Goal: Task Accomplishment & Management: Manage account settings

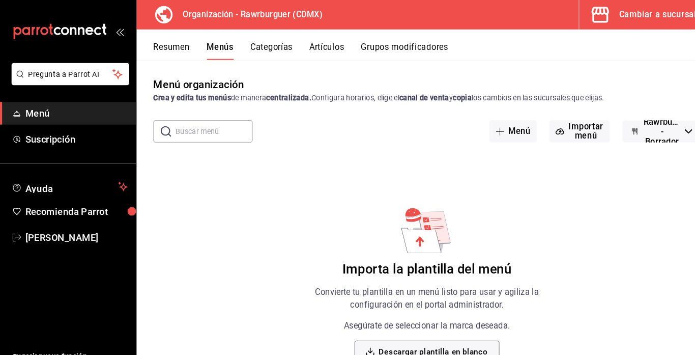
scroll to position [45, 0]
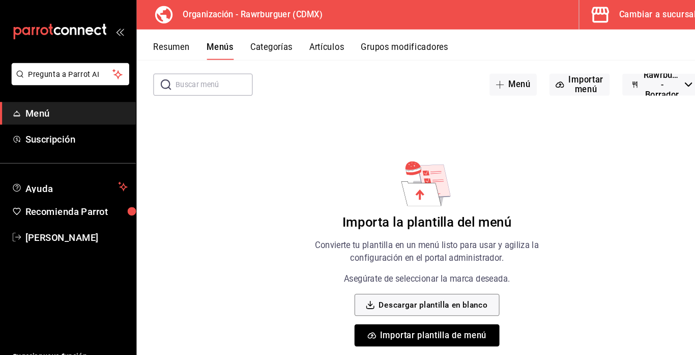
click at [642, 13] on div "Cambiar a sucursal" at bounding box center [637, 14] width 75 height 14
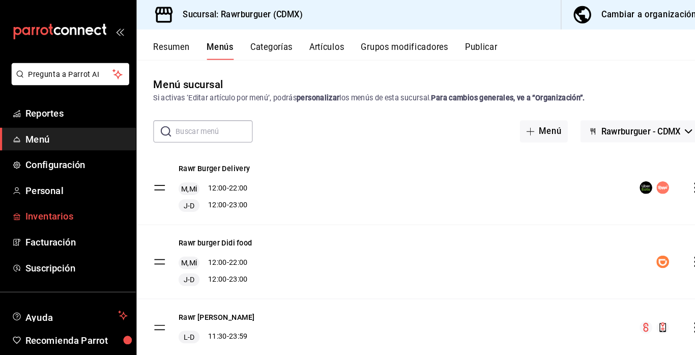
click at [59, 205] on span "Inventarios" at bounding box center [73, 210] width 99 height 14
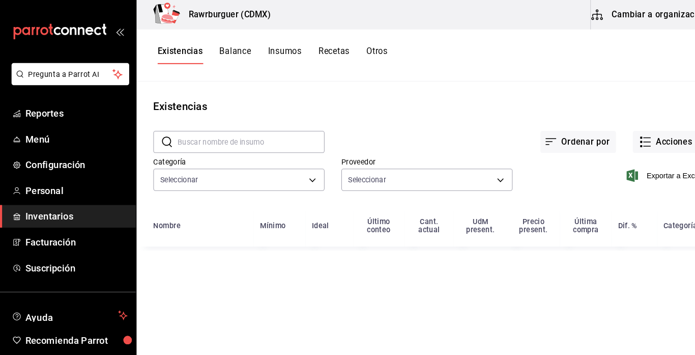
type input "70f4f21f-7251-4fb6-9f6c-f2ce2f476f02,42255995-e26d-4a7c-a2e3-c9fbf1698238,6c921…"
type input "eed63092-daea-45f6-95c1-76bc3e8fa5ec,c7b191f4-54fb-4e83-8bf0-170021e625bd,458f8…"
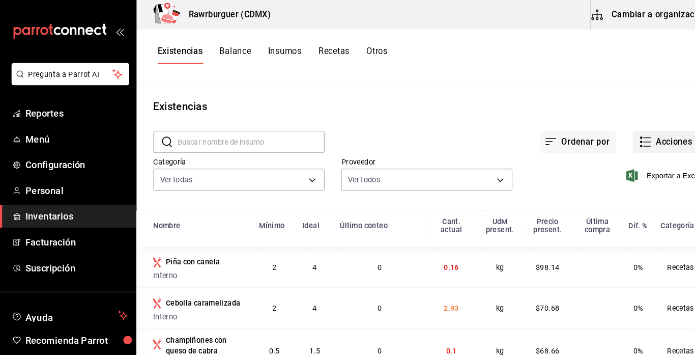
click at [627, 139] on icon "button" at bounding box center [626, 137] width 12 height 12
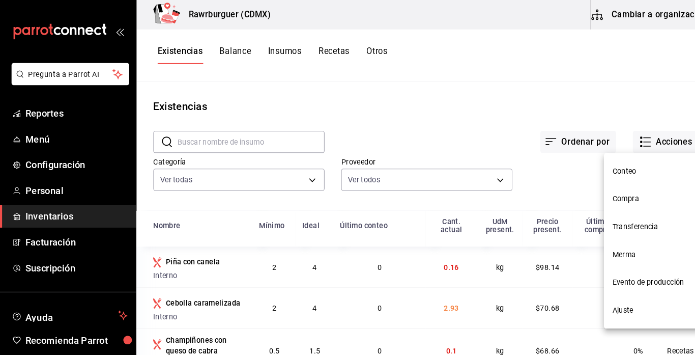
click at [610, 190] on span "Compra" at bounding box center [637, 192] width 86 height 11
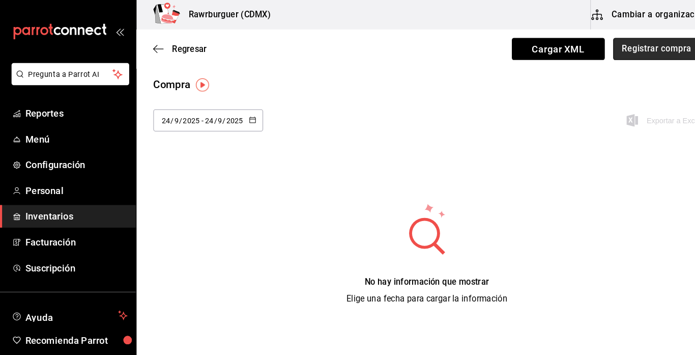
click at [631, 48] on button "Registrar compra" at bounding box center [637, 47] width 85 height 21
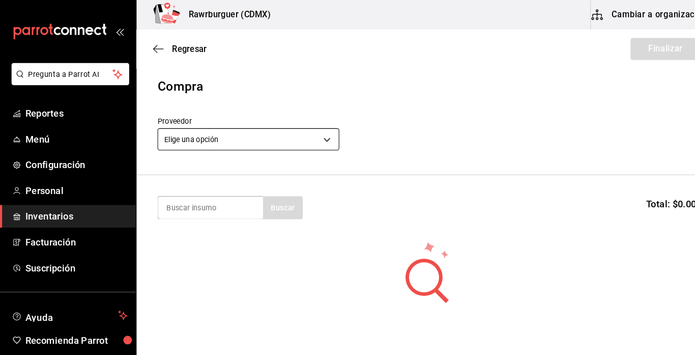
click at [316, 141] on body "Pregunta a Parrot AI Reportes Menú Configuración Personal Inventarios Facturaci…" at bounding box center [347, 148] width 695 height 297
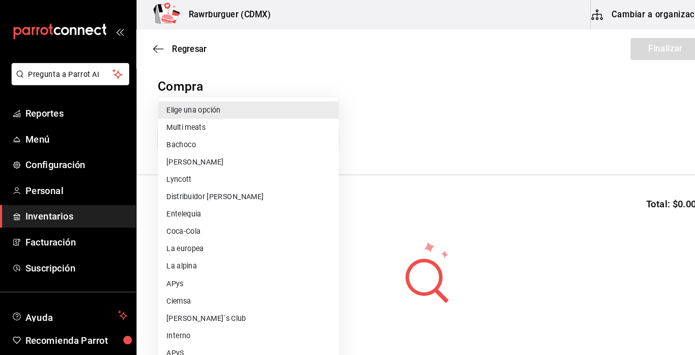
click at [242, 192] on li "Distribuidor [PERSON_NAME]" at bounding box center [240, 190] width 175 height 17
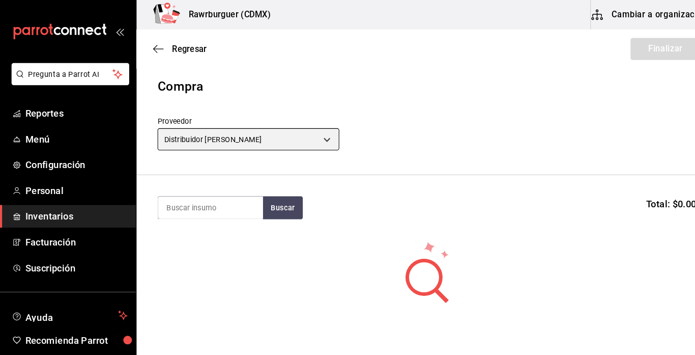
type input "b86464d9-0885-4c20-8388-97aa12fa6a30"
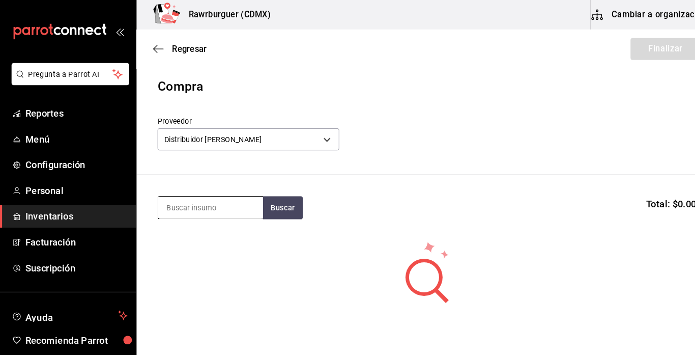
click at [198, 197] on input at bounding box center [204, 200] width 102 height 21
type input "jito"
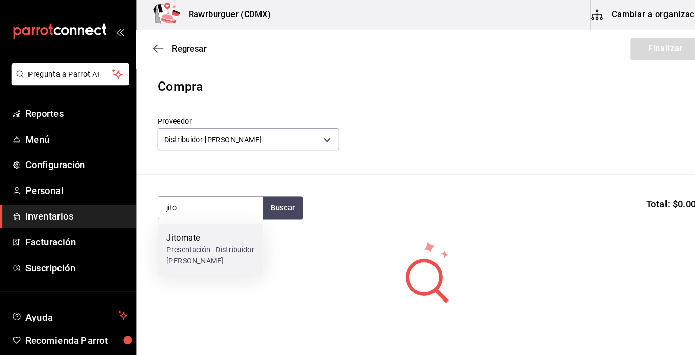
click at [184, 235] on div "Jitomate" at bounding box center [204, 231] width 86 height 12
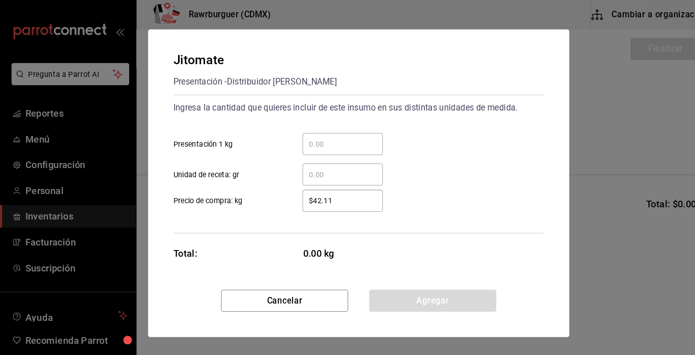
click at [309, 141] on input "​ Presentación 1 kg" at bounding box center [332, 139] width 78 height 12
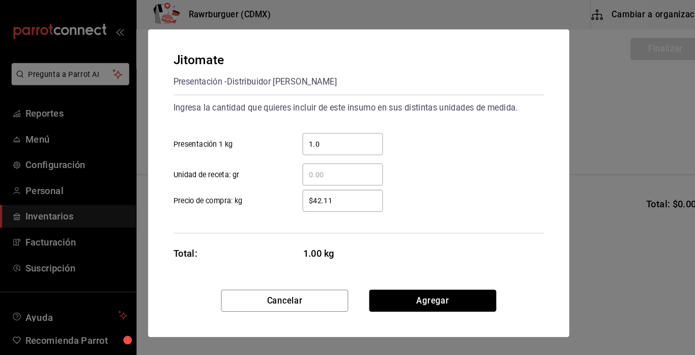
type input "1.02"
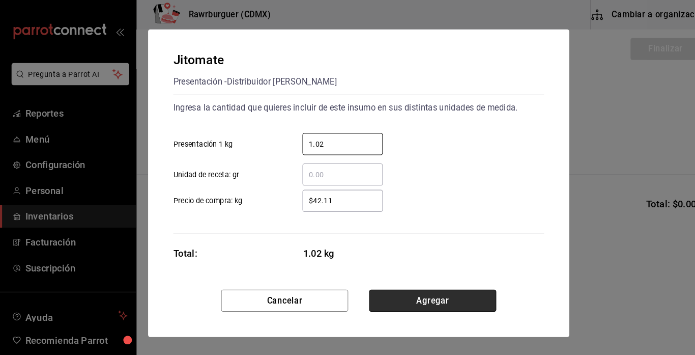
click at [397, 289] on button "Agregar" at bounding box center [419, 291] width 123 height 21
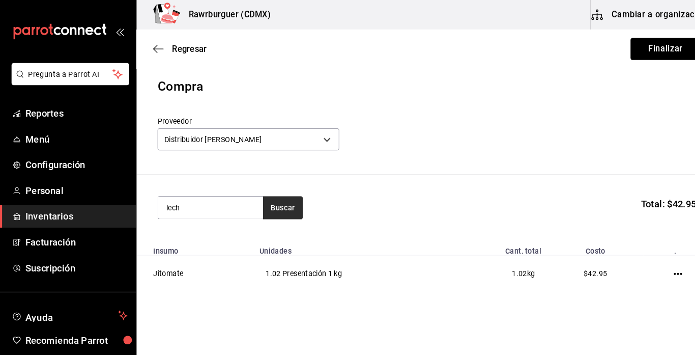
type input "lech"
click at [289, 200] on button "Buscar" at bounding box center [274, 201] width 39 height 22
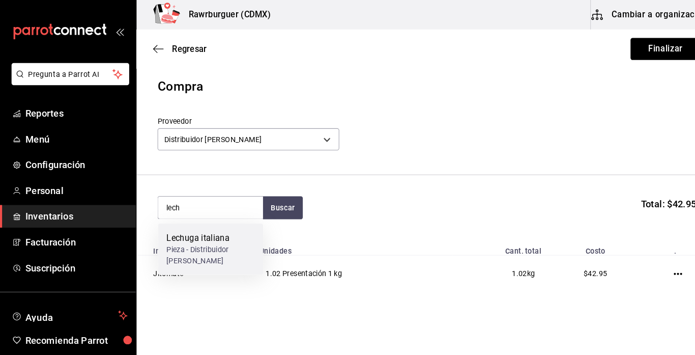
click at [218, 236] on div "Lechuga italiana" at bounding box center [204, 231] width 86 height 12
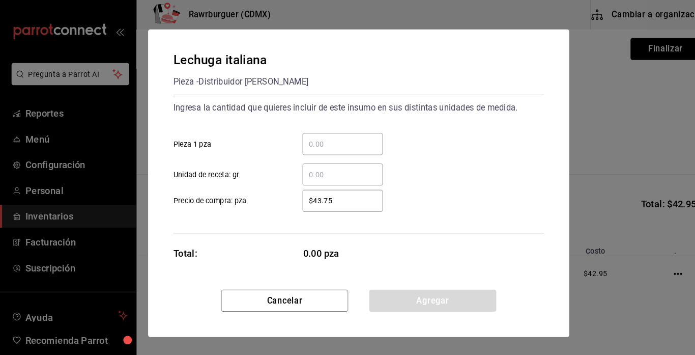
click at [323, 138] on input "​ Pieza 1 pza" at bounding box center [332, 139] width 78 height 12
type input "1"
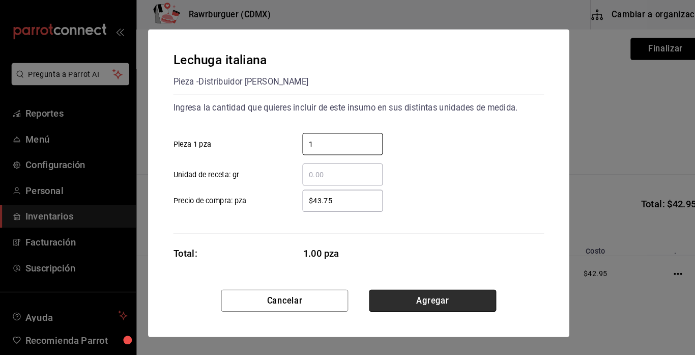
click at [382, 286] on button "Agregar" at bounding box center [419, 291] width 123 height 21
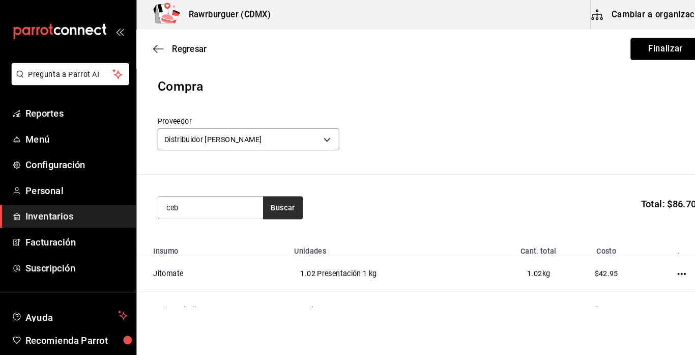
type input "ceb"
click at [264, 194] on button "Buscar" at bounding box center [274, 201] width 39 height 22
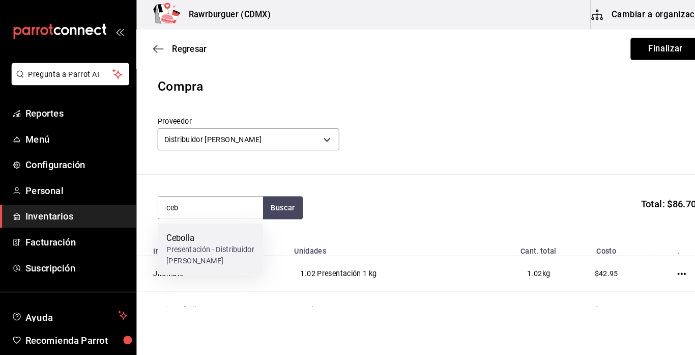
click at [195, 246] on div "Presentación - Distribuidor [PERSON_NAME]" at bounding box center [204, 247] width 86 height 21
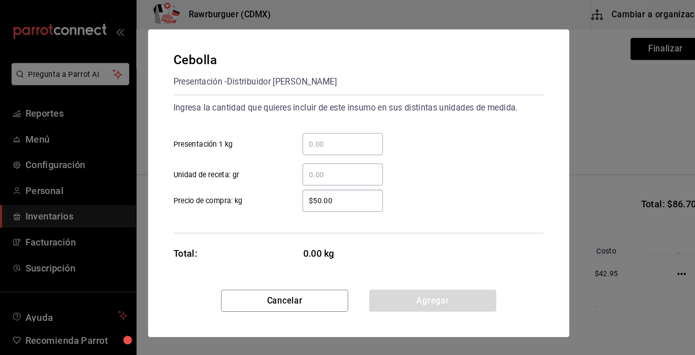
click at [314, 144] on input "​ Presentación 1 kg" at bounding box center [332, 139] width 78 height 12
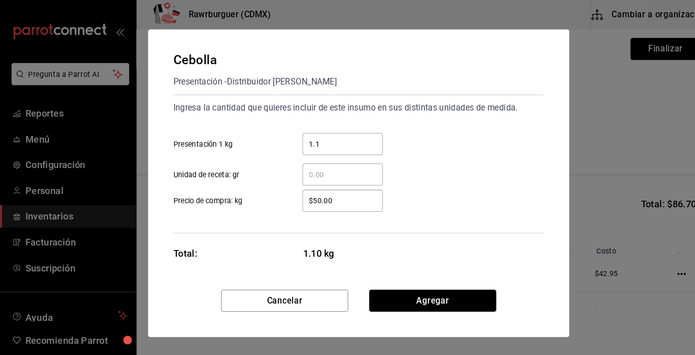
type input "1.11"
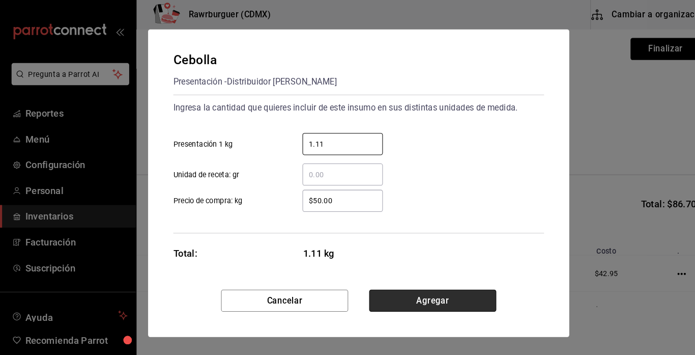
click at [378, 289] on button "Agregar" at bounding box center [419, 291] width 123 height 21
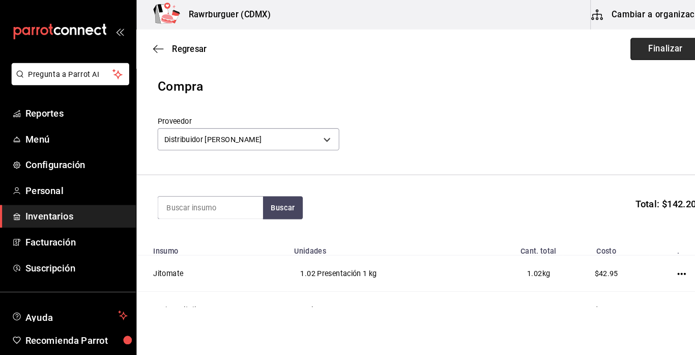
click at [631, 48] on button "Finalizar" at bounding box center [645, 47] width 68 height 21
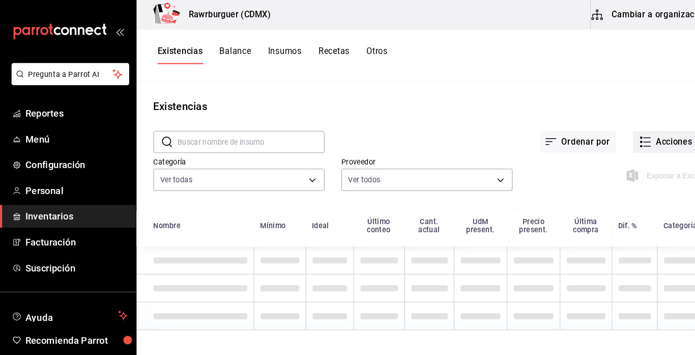
click at [628, 143] on icon "button" at bounding box center [626, 137] width 12 height 12
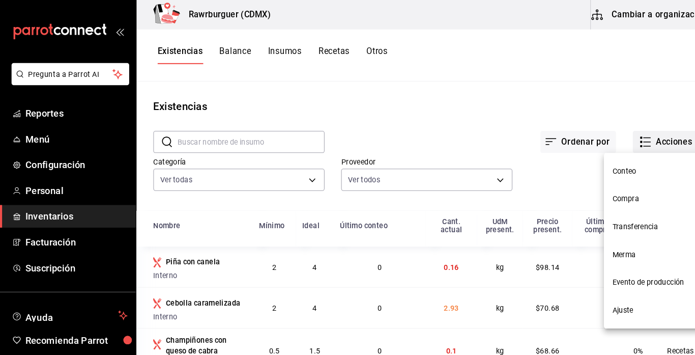
click at [604, 192] on span "Compra" at bounding box center [637, 192] width 86 height 11
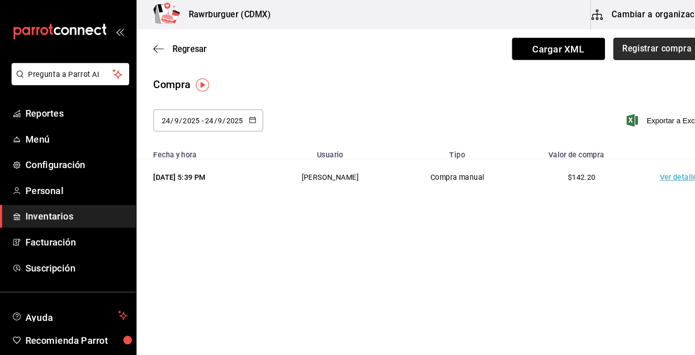
click at [604, 44] on button "Registrar compra" at bounding box center [637, 47] width 85 height 21
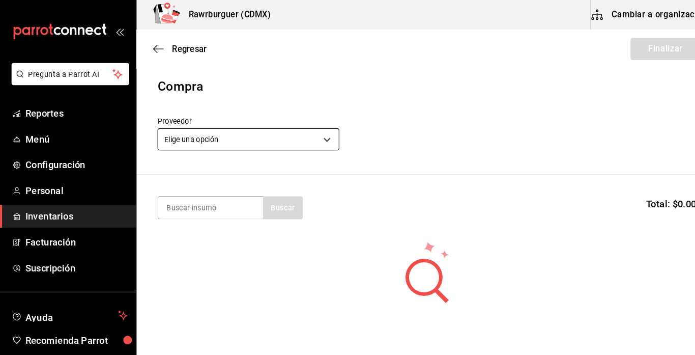
click at [236, 143] on body "Pregunta a Parrot AI Reportes Menú Configuración Personal Inventarios Facturaci…" at bounding box center [347, 148] width 695 height 297
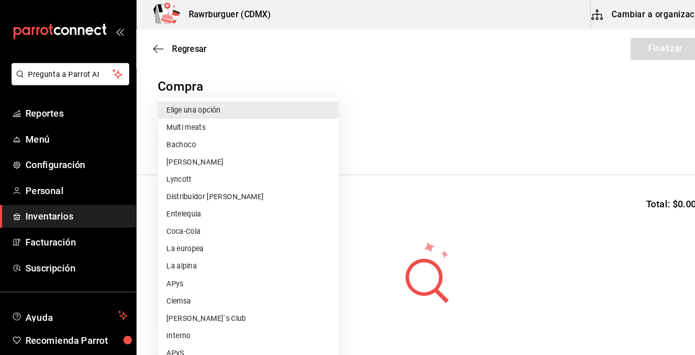
click at [199, 257] on li "La alpina" at bounding box center [240, 257] width 175 height 17
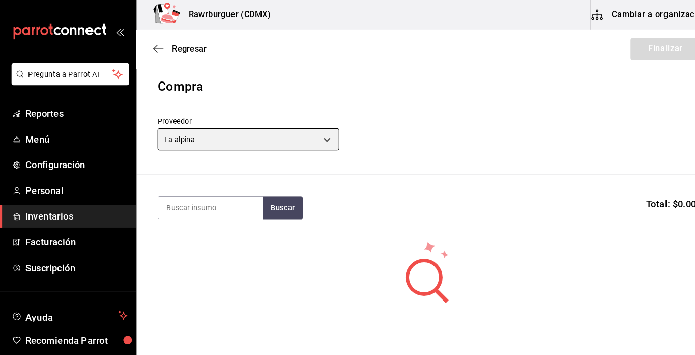
type input "b13bcb76-8052-4f7a-85eb-0f865edb3a8b"
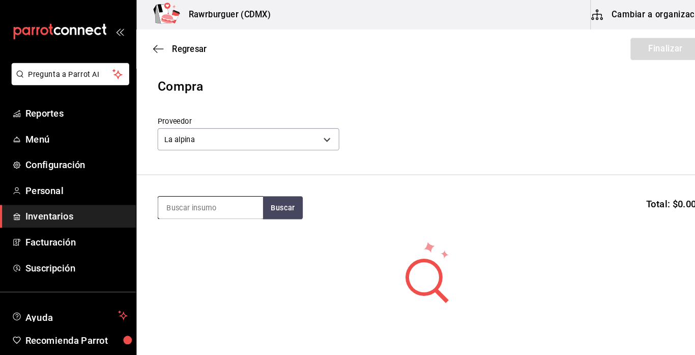
click at [195, 203] on input at bounding box center [204, 200] width 102 height 21
type input "ser"
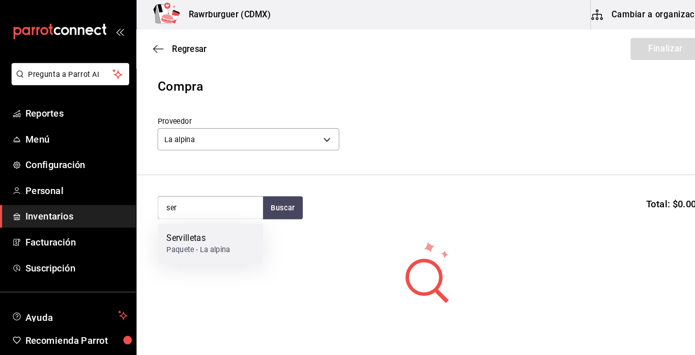
click at [177, 250] on div "Servilletas Paquete - La alpina" at bounding box center [204, 235] width 102 height 39
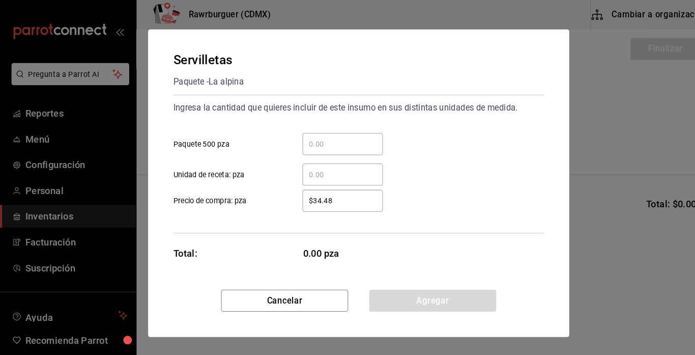
click at [305, 132] on div "​" at bounding box center [332, 139] width 78 height 21
click at [305, 133] on input "​ Paquete 500 pza" at bounding box center [332, 139] width 78 height 12
type input "1"
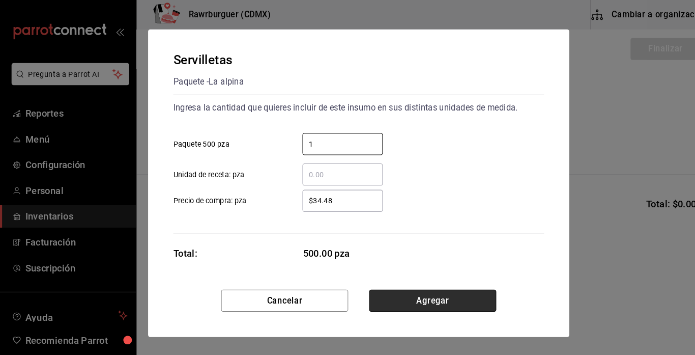
click at [393, 292] on button "Agregar" at bounding box center [419, 291] width 123 height 21
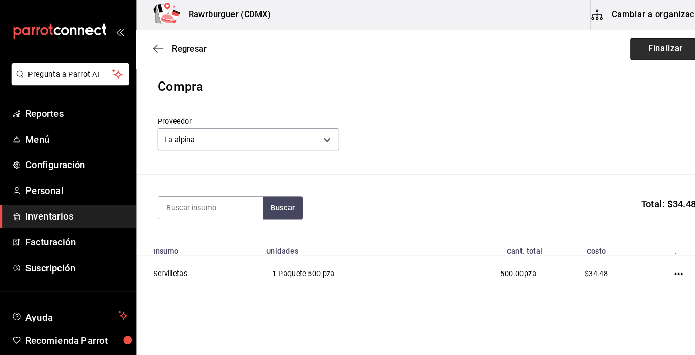
click at [632, 42] on button "Finalizar" at bounding box center [645, 47] width 68 height 21
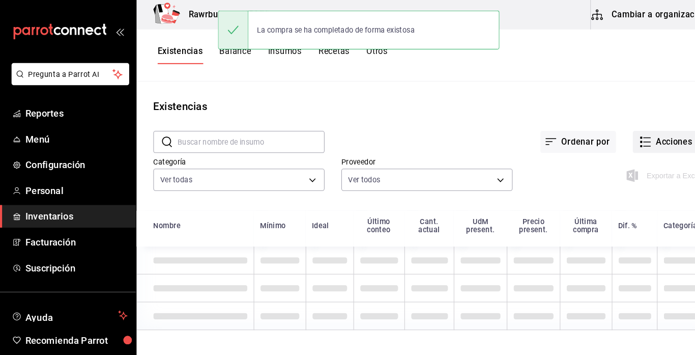
click at [631, 134] on icon "button" at bounding box center [626, 137] width 12 height 12
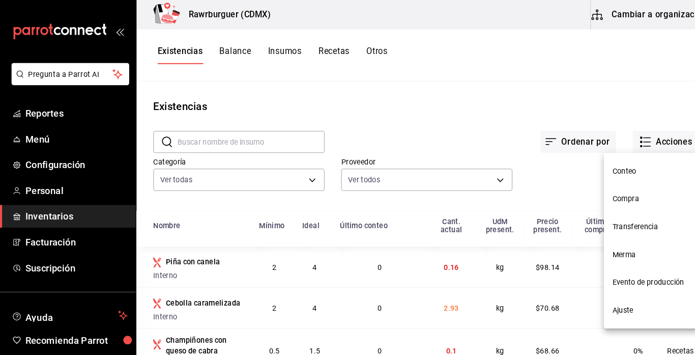
click at [596, 195] on span "Compra" at bounding box center [637, 192] width 86 height 11
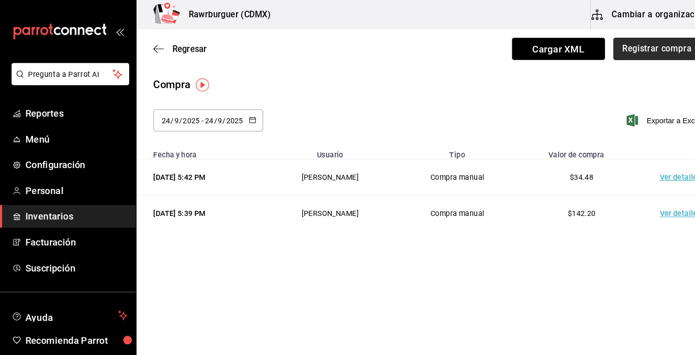
click at [631, 45] on button "Registrar compra" at bounding box center [637, 47] width 85 height 21
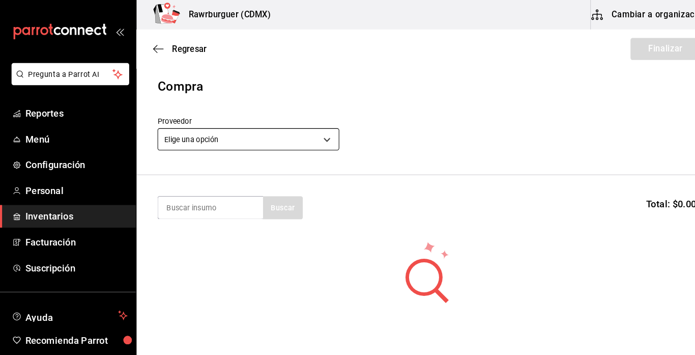
click at [220, 138] on body "Pregunta a Parrot AI Reportes Menú Configuración Personal Inventarios Facturaci…" at bounding box center [347, 148] width 695 height 297
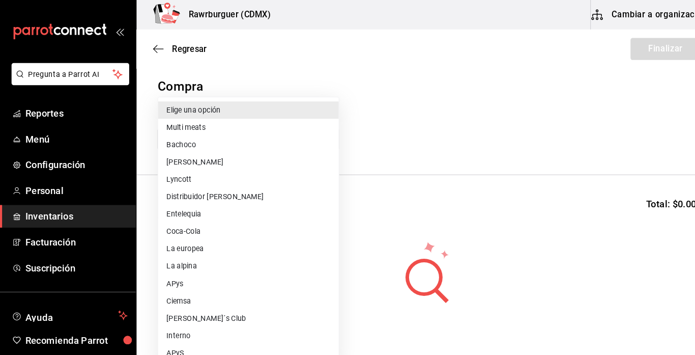
click at [198, 172] on li "Lyncott" at bounding box center [240, 173] width 175 height 17
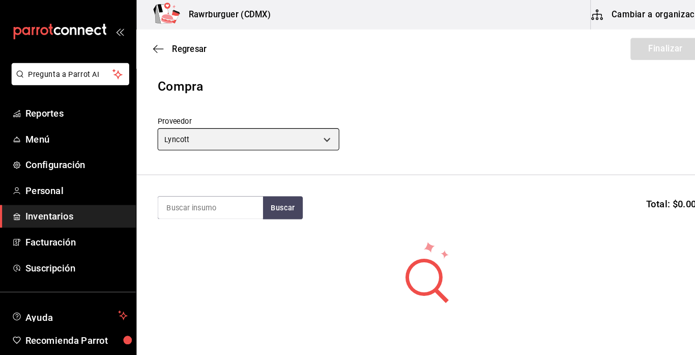
type input "f071af18-32bc-43aa-819f-4c47a54fda5d"
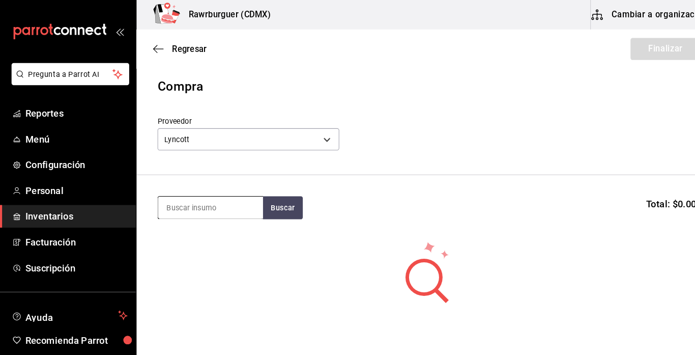
click at [186, 207] on input at bounding box center [204, 200] width 102 height 21
type input "ched"
click at [284, 204] on button "Buscar" at bounding box center [274, 201] width 39 height 22
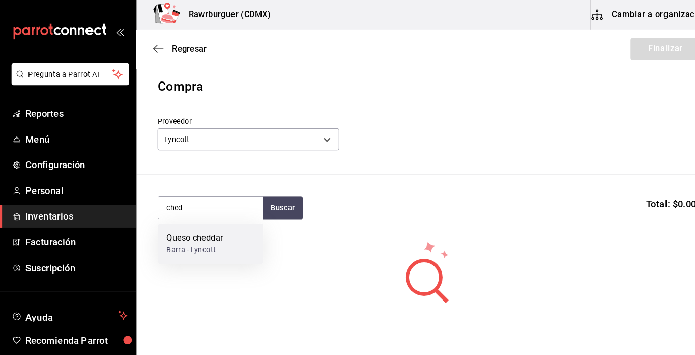
click at [216, 228] on div "Queso cheddar" at bounding box center [188, 231] width 55 height 12
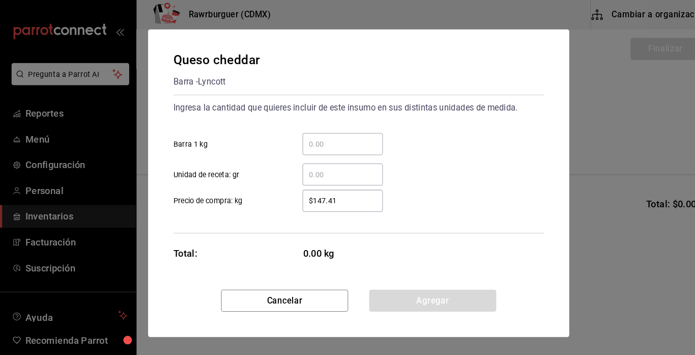
click at [356, 138] on input "​ Barra 1 kg" at bounding box center [332, 139] width 78 height 12
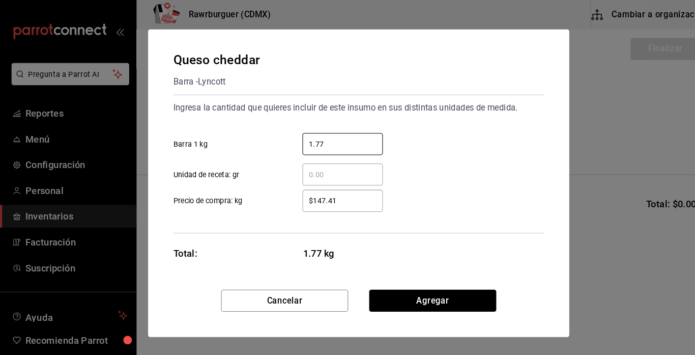
type input "1.77"
click at [388, 291] on button "Agregar" at bounding box center [419, 291] width 123 height 21
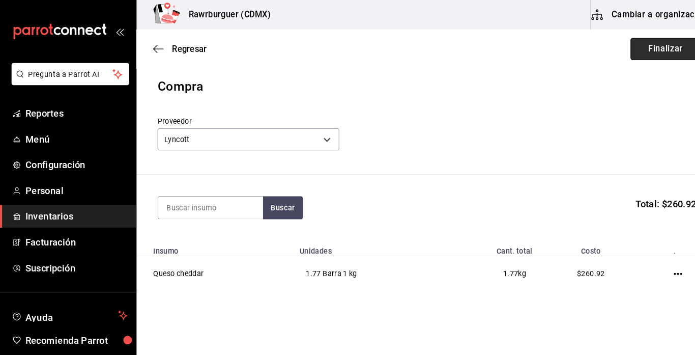
click at [627, 52] on button "Finalizar" at bounding box center [645, 47] width 68 height 21
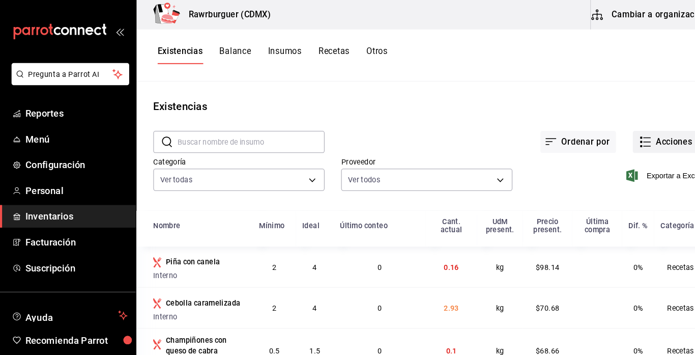
click at [633, 134] on button "Acciones" at bounding box center [646, 137] width 66 height 21
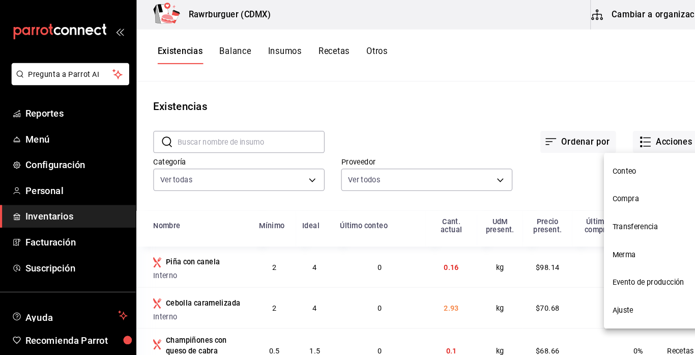
click at [611, 194] on span "Compra" at bounding box center [637, 192] width 86 height 11
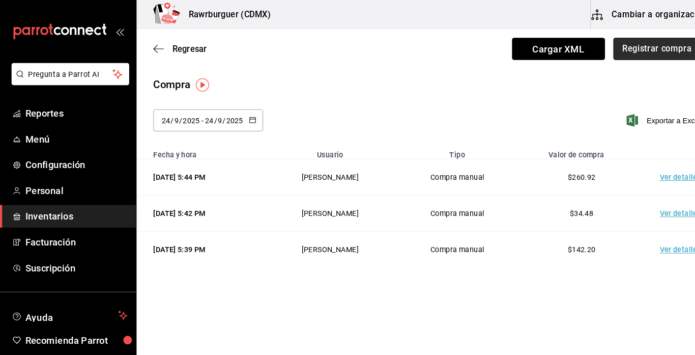
click at [610, 56] on button "Registrar compra" at bounding box center [637, 47] width 85 height 21
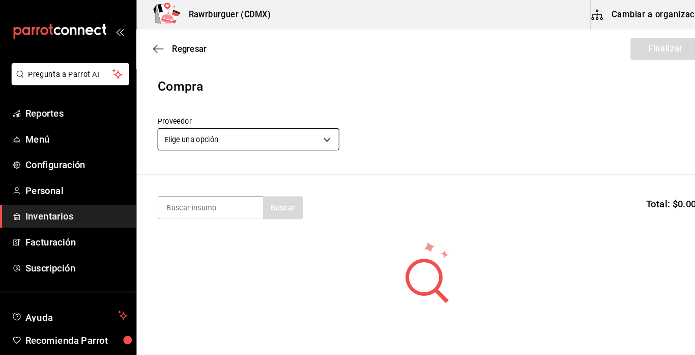
click at [239, 135] on body "Pregunta a Parrot AI Reportes Menú Configuración Personal Inventarios Facturaci…" at bounding box center [347, 148] width 695 height 297
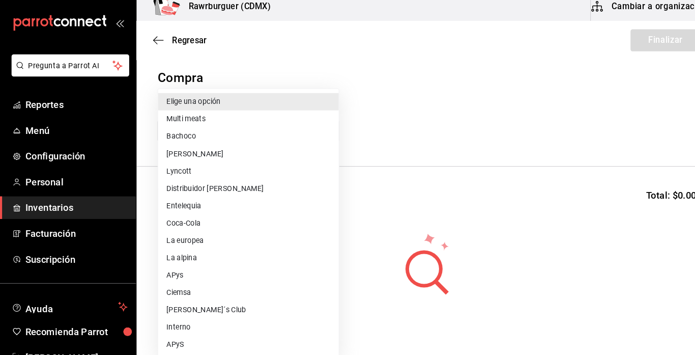
click at [192, 124] on li "Multi meats" at bounding box center [240, 123] width 175 height 17
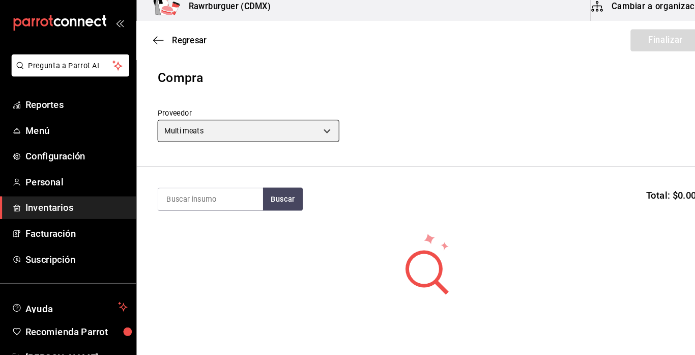
type input "eed63092-daea-45f6-95c1-76bc3e8fa5ec"
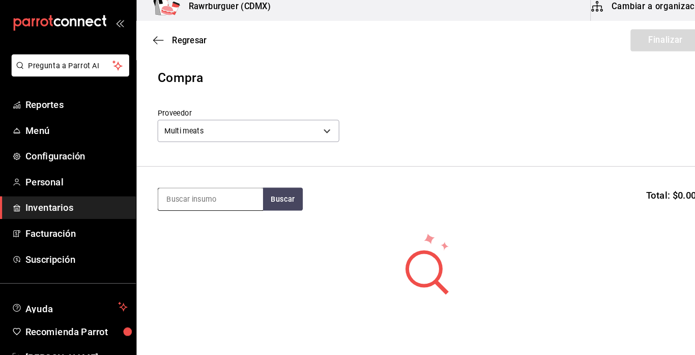
click at [203, 201] on input at bounding box center [204, 200] width 102 height 21
type input "c"
type input "med"
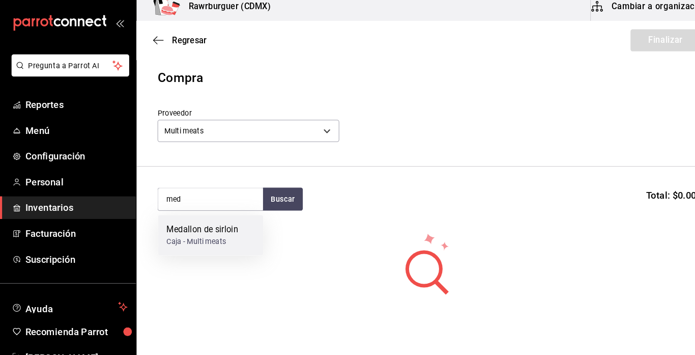
click at [172, 235] on div "Medallon de sirloin" at bounding box center [196, 231] width 70 height 12
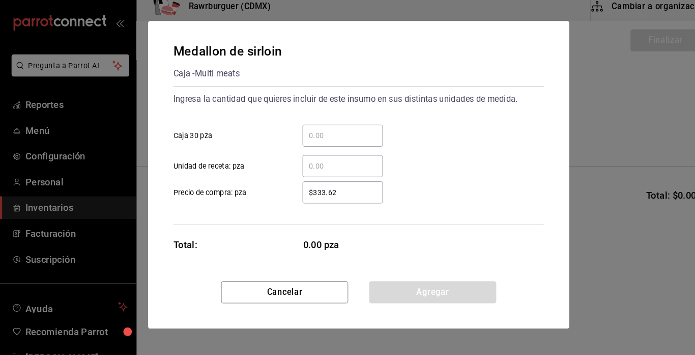
click at [347, 133] on input "​ Caja 30 pza" at bounding box center [332, 139] width 78 height 12
type input "2"
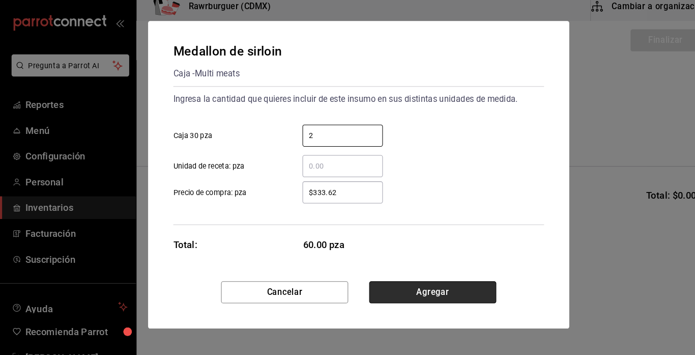
click at [410, 291] on button "Agregar" at bounding box center [419, 291] width 123 height 21
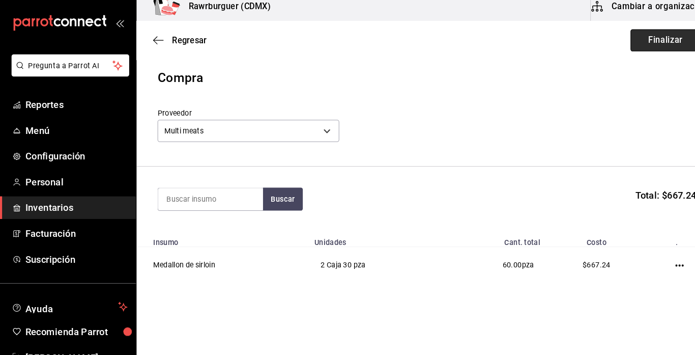
click at [630, 37] on button "Finalizar" at bounding box center [645, 47] width 68 height 21
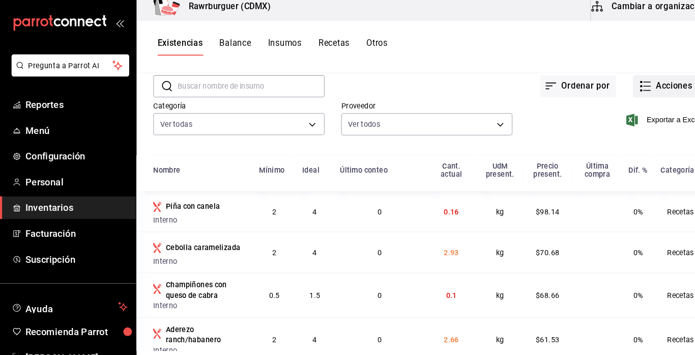
click at [615, 92] on button "Acciones" at bounding box center [646, 91] width 66 height 21
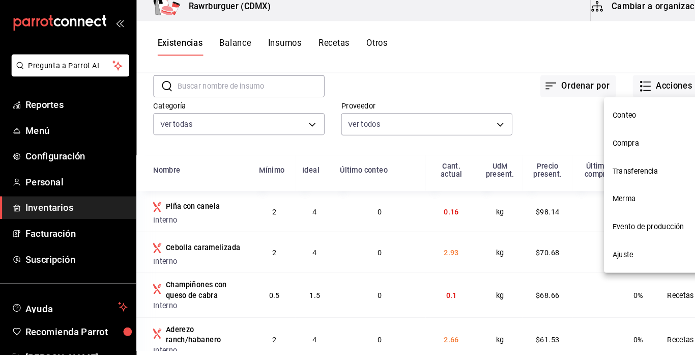
click at [609, 145] on span "Compra" at bounding box center [637, 147] width 86 height 11
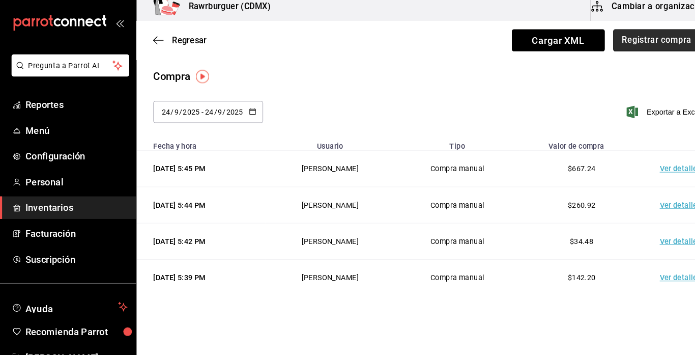
click at [632, 49] on button "Registrar compra" at bounding box center [637, 47] width 85 height 21
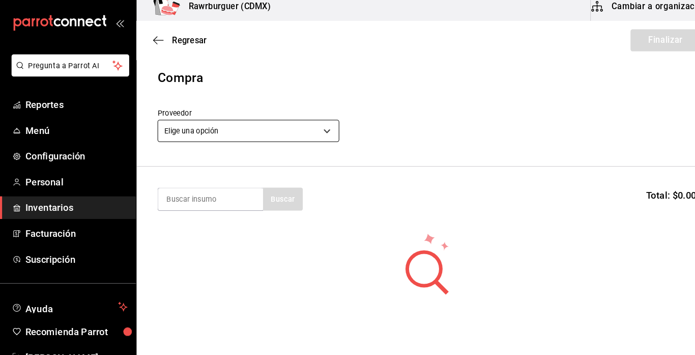
click at [304, 138] on body "Pregunta a Parrot AI Reportes Menú Configuración Personal Inventarios Facturaci…" at bounding box center [347, 148] width 695 height 297
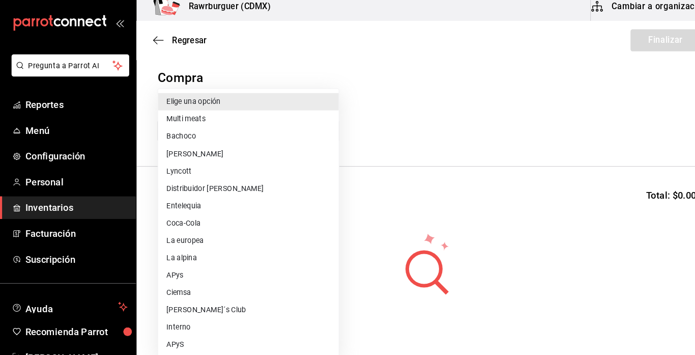
click at [181, 308] on li "[PERSON_NAME]´s Club" at bounding box center [240, 308] width 175 height 17
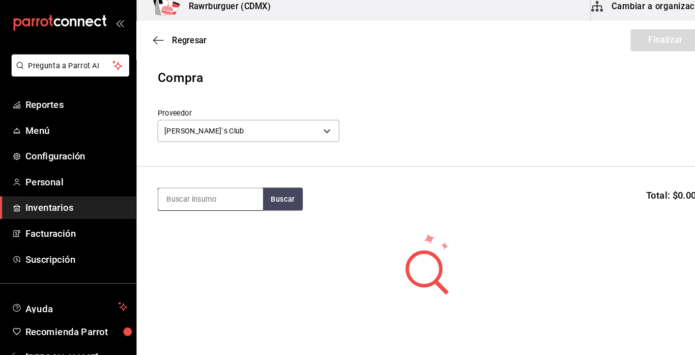
click at [200, 201] on input at bounding box center [204, 200] width 102 height 21
click at [200, 138] on body "Pregunta a Parrot AI Reportes Menú Configuración Personal Inventarios Facturaci…" at bounding box center [347, 148] width 695 height 297
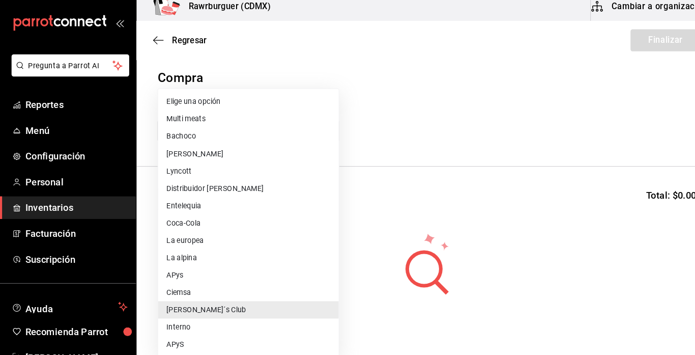
click at [197, 178] on li "Lyncott" at bounding box center [240, 173] width 175 height 17
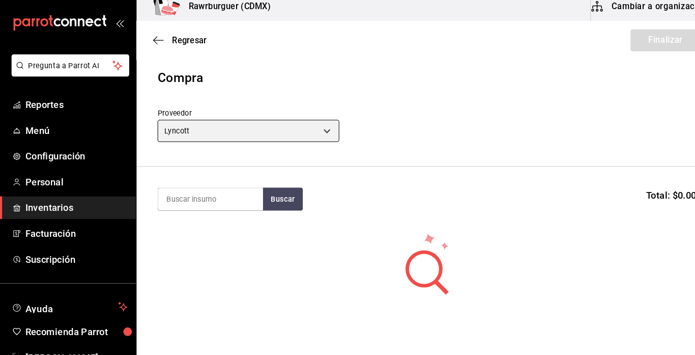
type input "f071af18-32bc-43aa-819f-4c47a54fda5d"
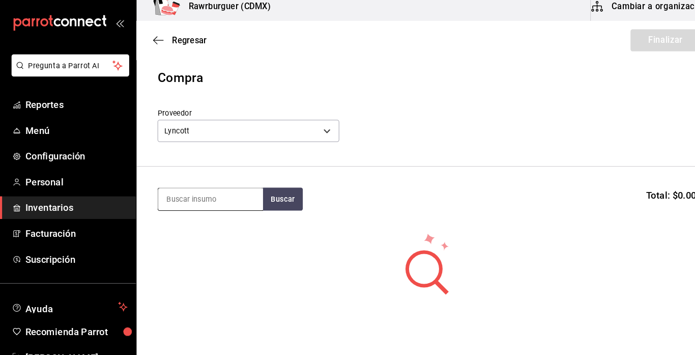
click at [198, 202] on input at bounding box center [204, 200] width 102 height 21
type input "man"
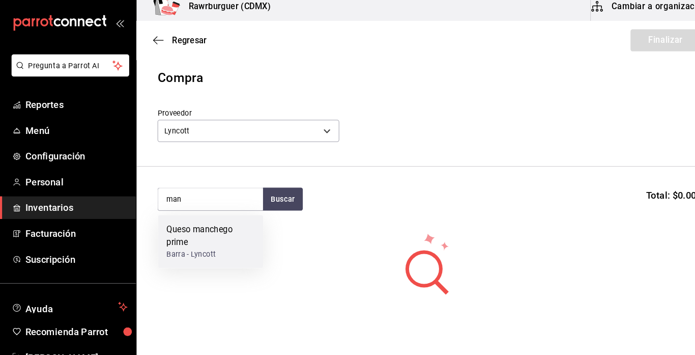
click at [192, 230] on div "Queso manchego prime" at bounding box center [204, 237] width 86 height 24
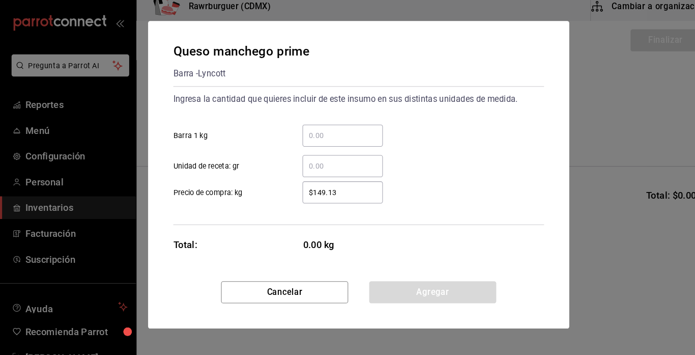
click at [314, 142] on input "​ Barra 1 kg" at bounding box center [332, 139] width 78 height 12
type input "2"
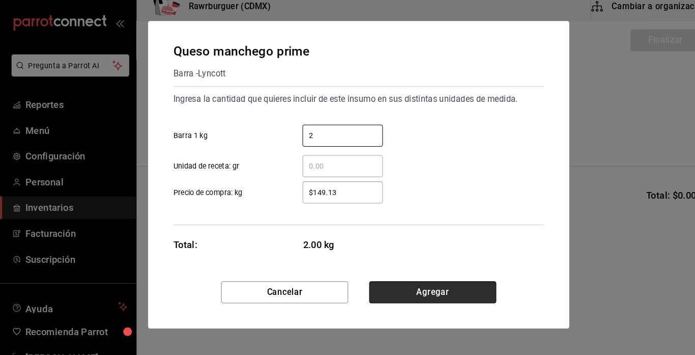
click at [385, 289] on button "Agregar" at bounding box center [419, 291] width 123 height 21
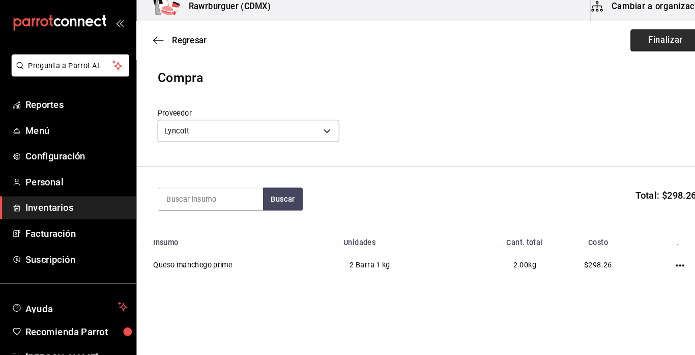
click at [647, 46] on button "Finalizar" at bounding box center [645, 47] width 68 height 21
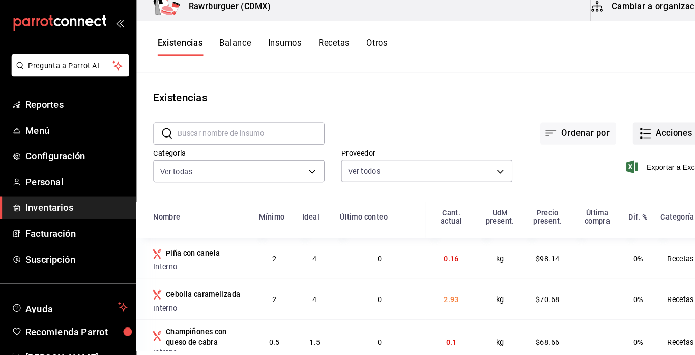
click at [627, 139] on icon "button" at bounding box center [626, 137] width 12 height 12
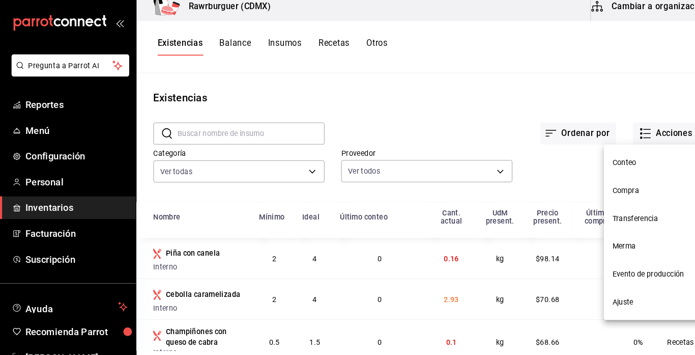
click at [616, 190] on span "Compra" at bounding box center [637, 192] width 86 height 11
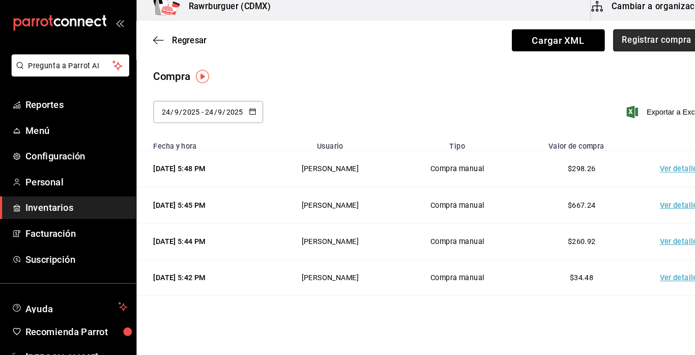
click at [620, 51] on button "Registrar compra" at bounding box center [637, 47] width 85 height 21
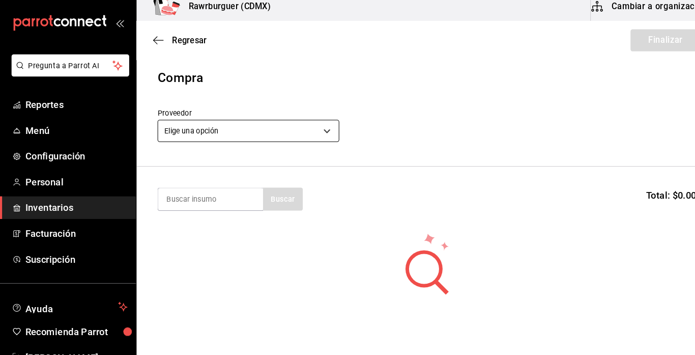
click at [296, 137] on body "Pregunta a Parrot AI Reportes Menú Configuración Personal Inventarios Facturaci…" at bounding box center [347, 148] width 695 height 297
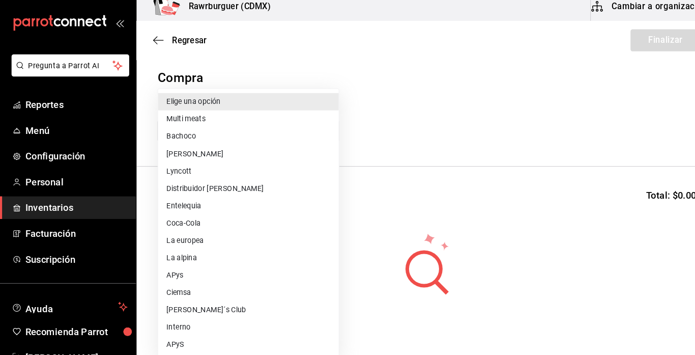
click at [187, 144] on li "Bachoco" at bounding box center [240, 140] width 175 height 17
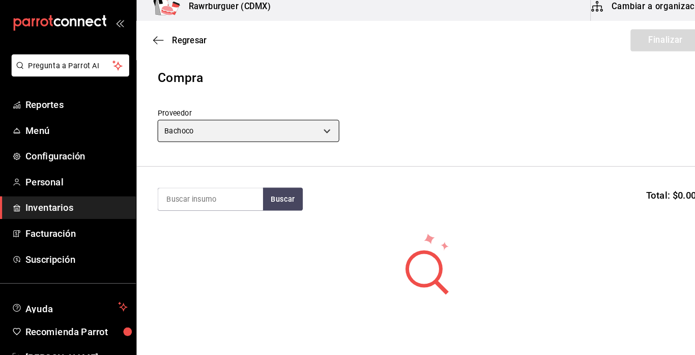
type input "c7b191f4-54fb-4e83-8bf0-170021e625bd"
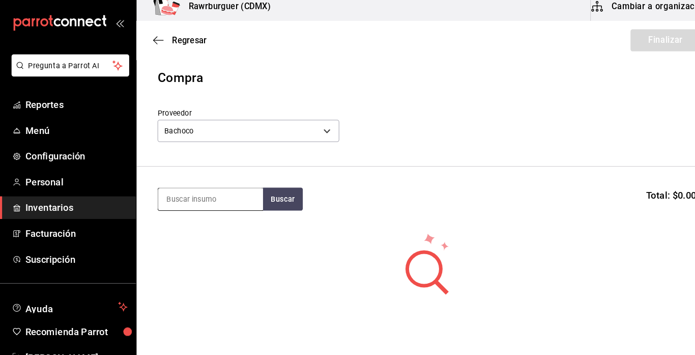
click at [209, 207] on input at bounding box center [204, 200] width 102 height 21
type input "tender"
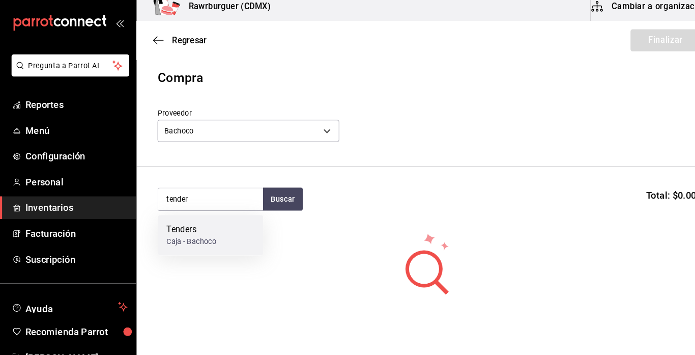
click at [208, 245] on div "Caja - Bachoco" at bounding box center [185, 242] width 48 height 11
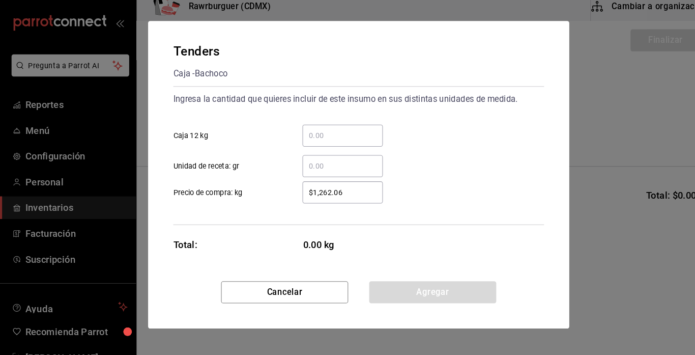
click at [330, 133] on input "​ Caja 12 kg" at bounding box center [332, 139] width 78 height 12
click at [359, 179] on div "​" at bounding box center [332, 168] width 78 height 21
click at [359, 175] on input "​ Unidad de receta: gr" at bounding box center [332, 169] width 78 height 12
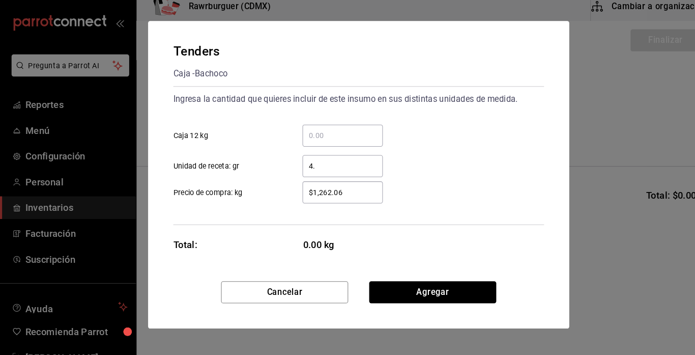
type input "4"
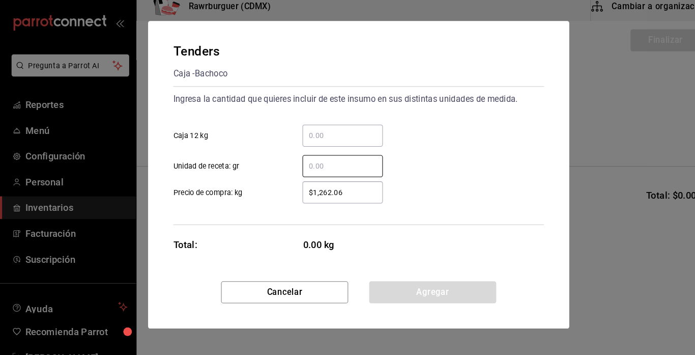
click at [346, 133] on input "​ Caja 12 kg" at bounding box center [332, 139] width 78 height 12
click at [335, 175] on input "​ Unidad de receta: gr" at bounding box center [332, 169] width 78 height 12
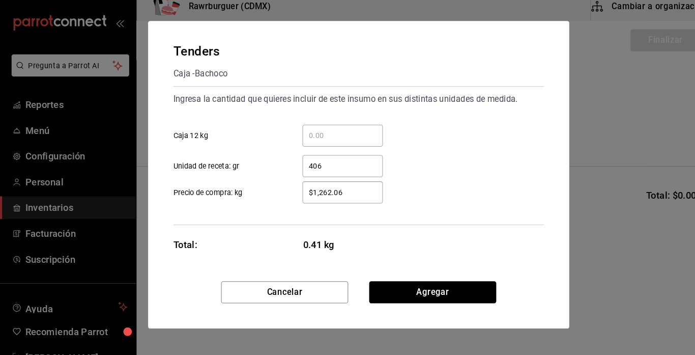
type input "4,060"
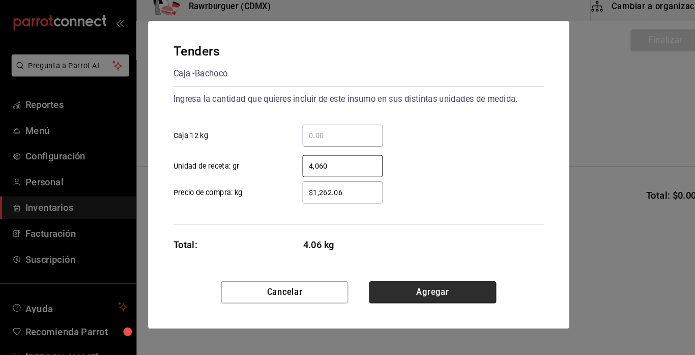
click at [405, 287] on button "Agregar" at bounding box center [419, 291] width 123 height 21
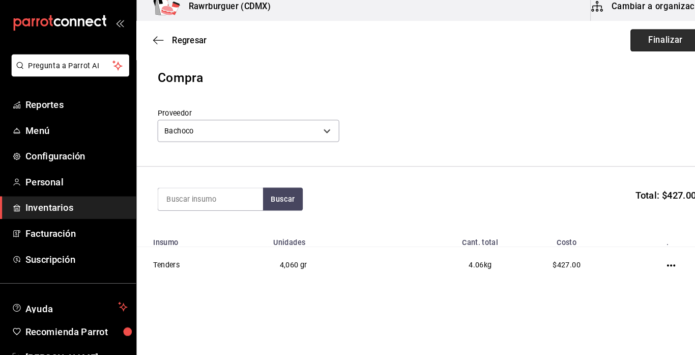
click at [636, 50] on button "Finalizar" at bounding box center [645, 47] width 68 height 21
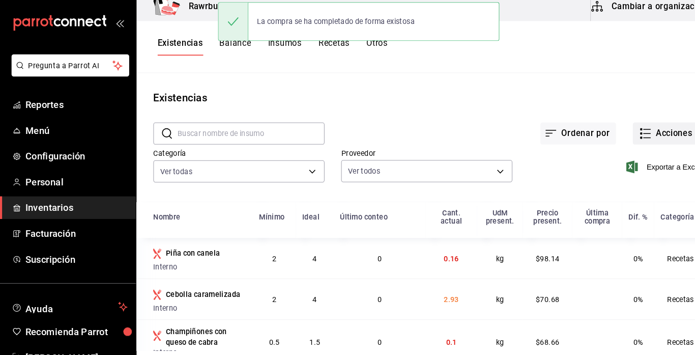
click at [631, 134] on button "Acciones" at bounding box center [646, 137] width 66 height 21
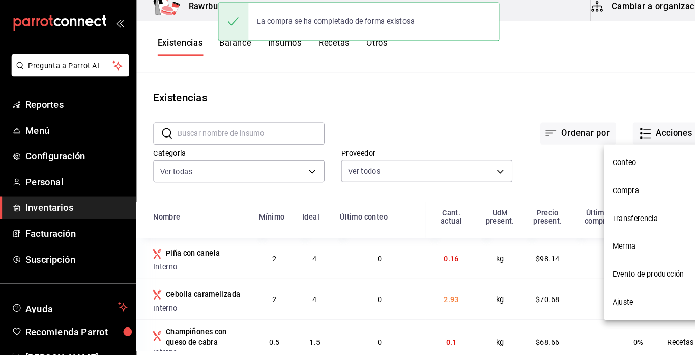
click at [609, 193] on span "Compra" at bounding box center [637, 192] width 86 height 11
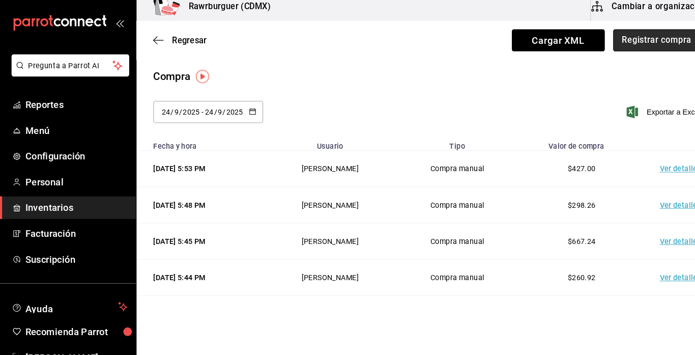
click at [612, 57] on button "Registrar compra" at bounding box center [637, 47] width 85 height 21
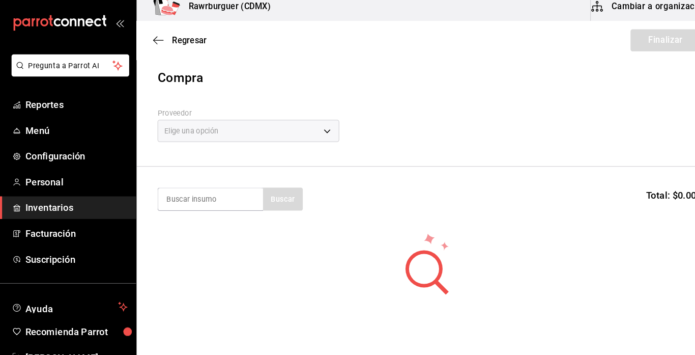
click at [608, 53] on div "Regresar Finalizar" at bounding box center [413, 48] width 563 height 38
click at [251, 130] on body "Pregunta a Parrot AI Reportes Menú Configuración Personal Inventarios Facturaci…" at bounding box center [347, 148] width 695 height 297
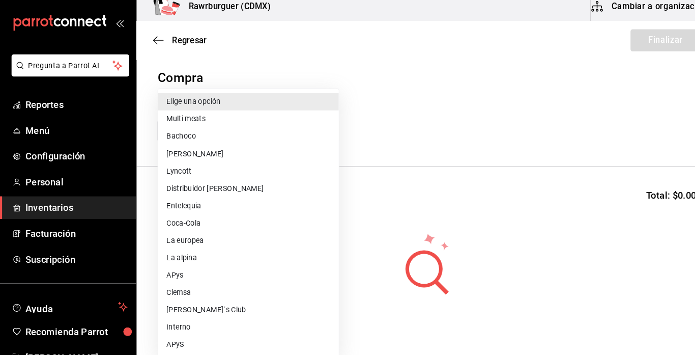
click at [200, 124] on li "Multi meats" at bounding box center [240, 123] width 175 height 17
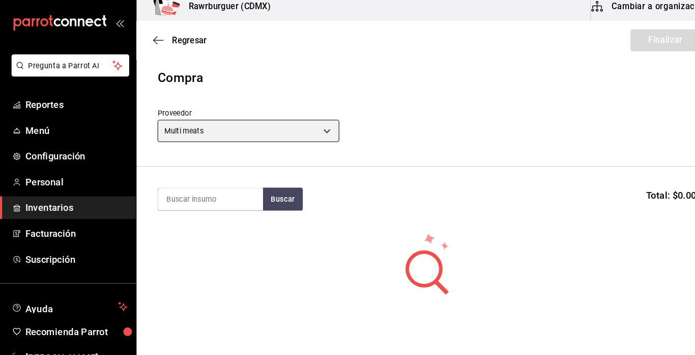
type input "eed63092-daea-45f6-95c1-76bc3e8fa5ec"
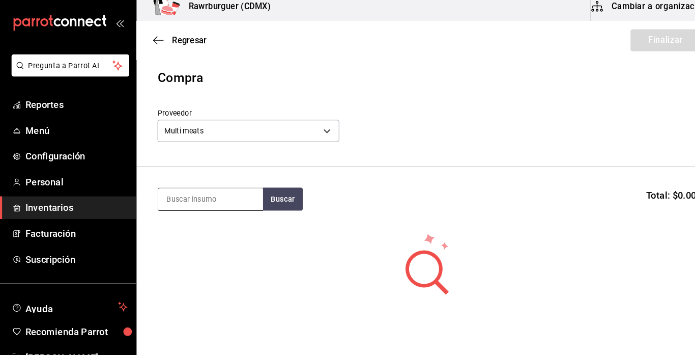
click at [197, 205] on input at bounding box center [204, 200] width 102 height 21
type input "med"
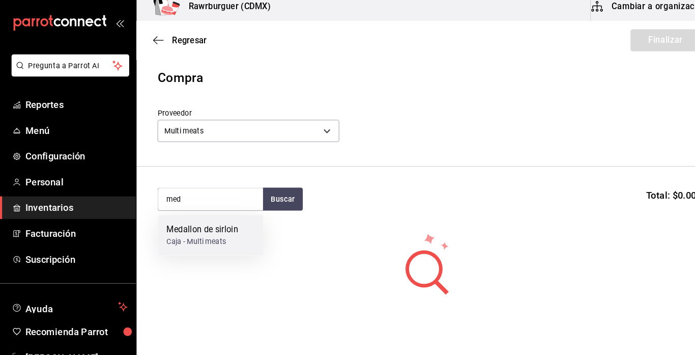
click at [196, 229] on div "Medallon de sirloin" at bounding box center [196, 231] width 70 height 12
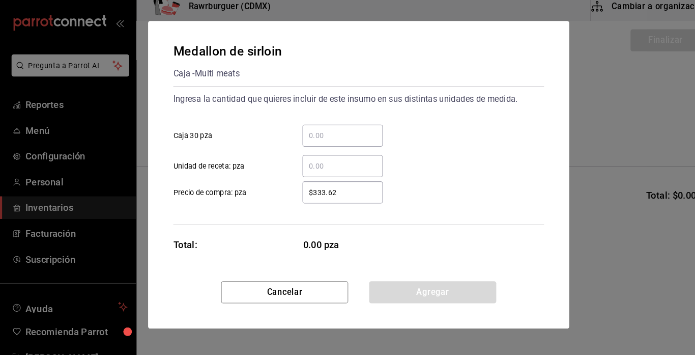
click at [312, 131] on div "​" at bounding box center [332, 139] width 78 height 21
click at [312, 133] on input "​ Caja 30 pza" at bounding box center [332, 139] width 78 height 12
type input "2"
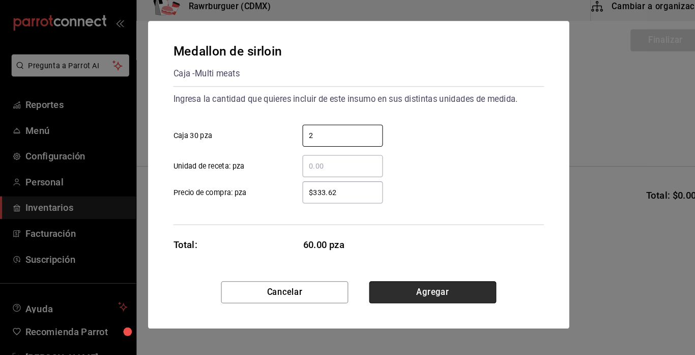
click at [402, 295] on button "Agregar" at bounding box center [419, 291] width 123 height 21
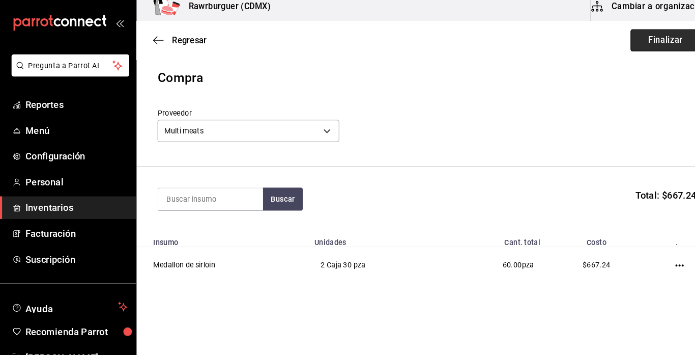
click at [622, 55] on button "Finalizar" at bounding box center [645, 47] width 68 height 21
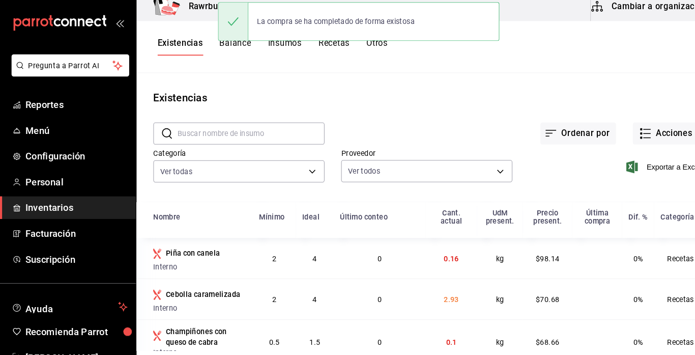
click at [245, 142] on input "text" at bounding box center [243, 137] width 143 height 20
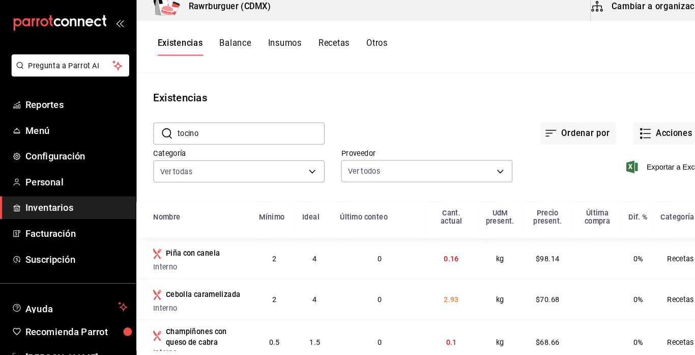
type input "tocino"
